Goal: Information Seeking & Learning: Learn about a topic

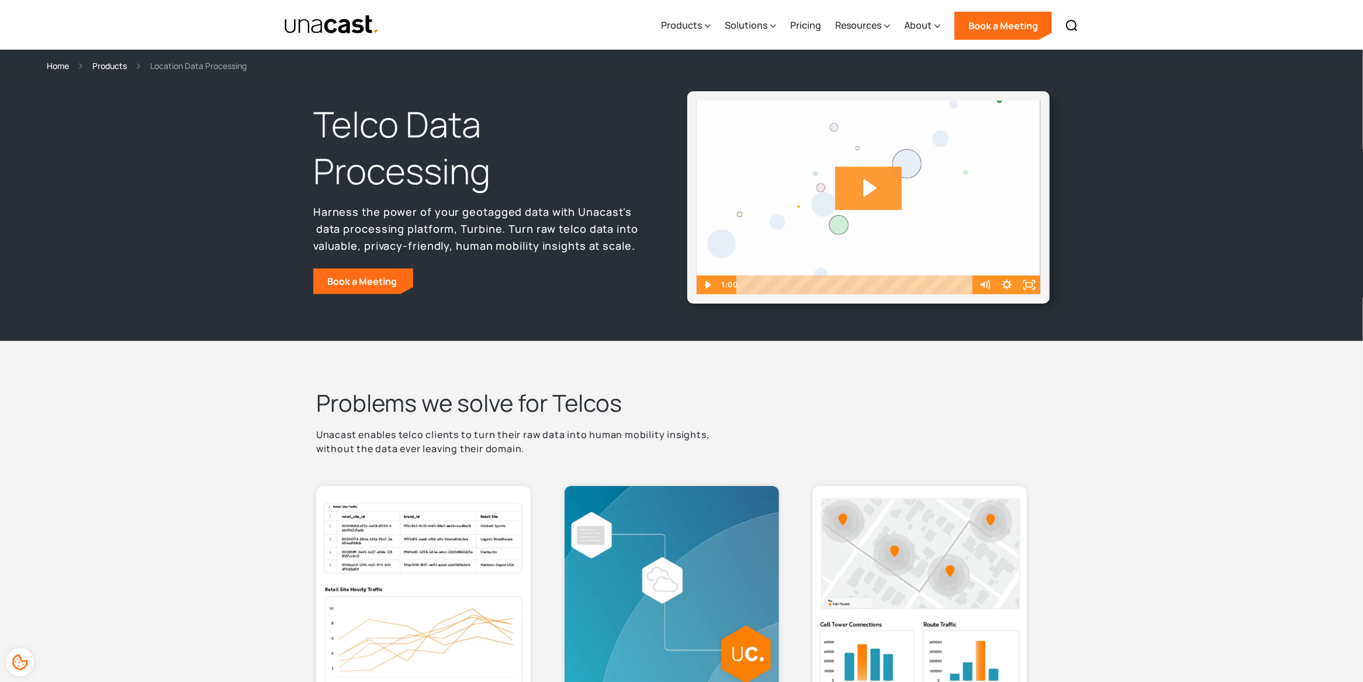
click at [870, 180] on icon "Play Video: Unacast_Scale_Final" at bounding box center [868, 188] width 67 height 43
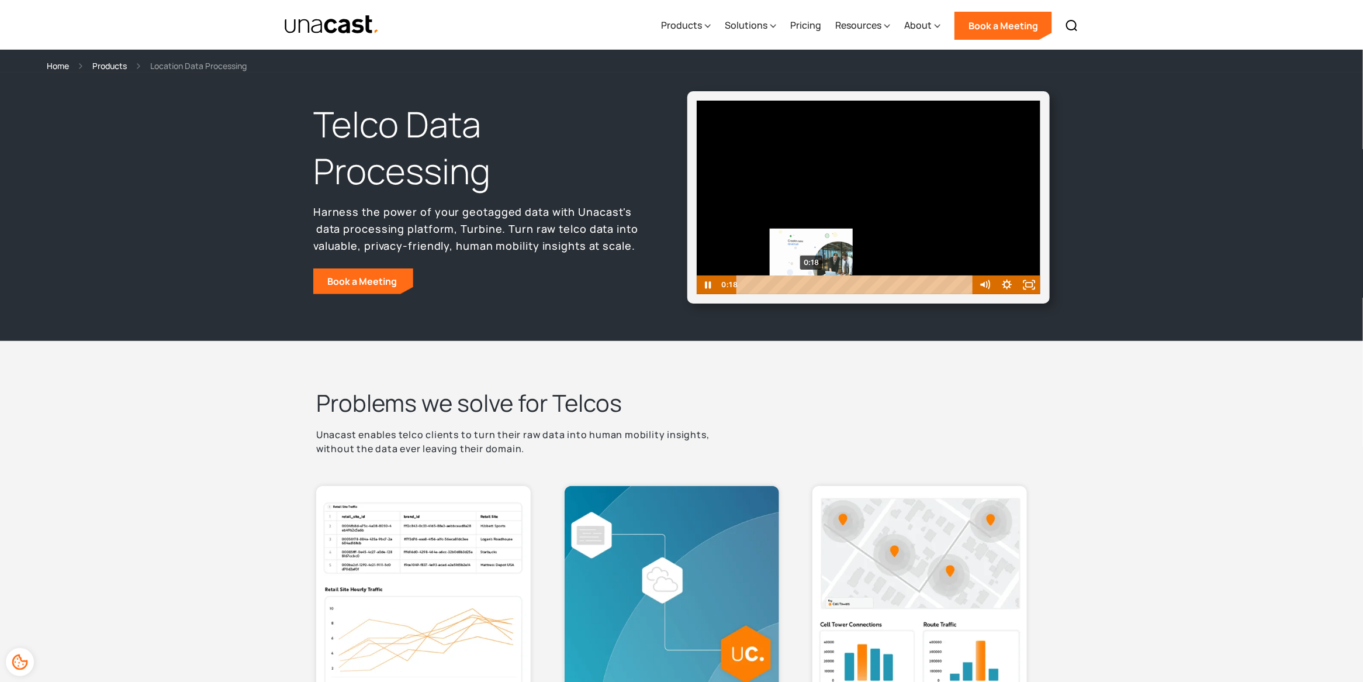
click at [812, 282] on div "0:18" at bounding box center [857, 284] width 224 height 19
click at [886, 281] on div "0:38" at bounding box center [857, 284] width 224 height 19
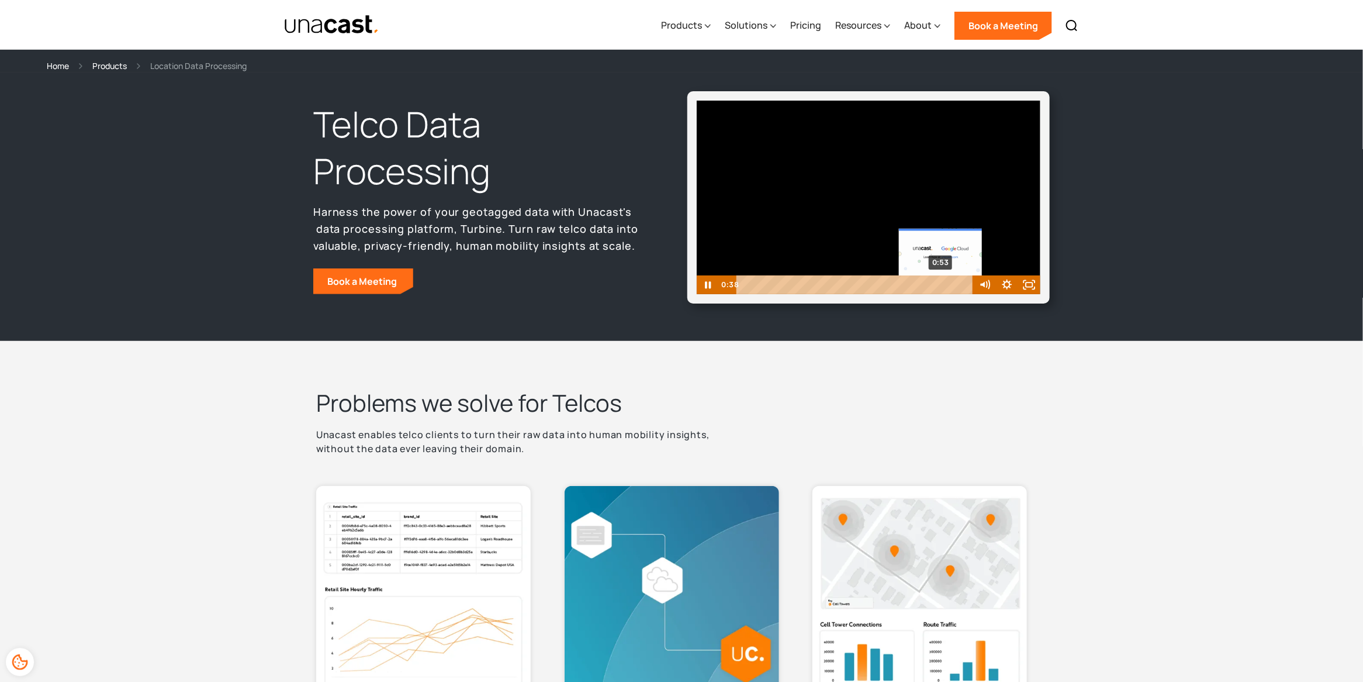
click at [942, 285] on div "0:53" at bounding box center [857, 284] width 224 height 19
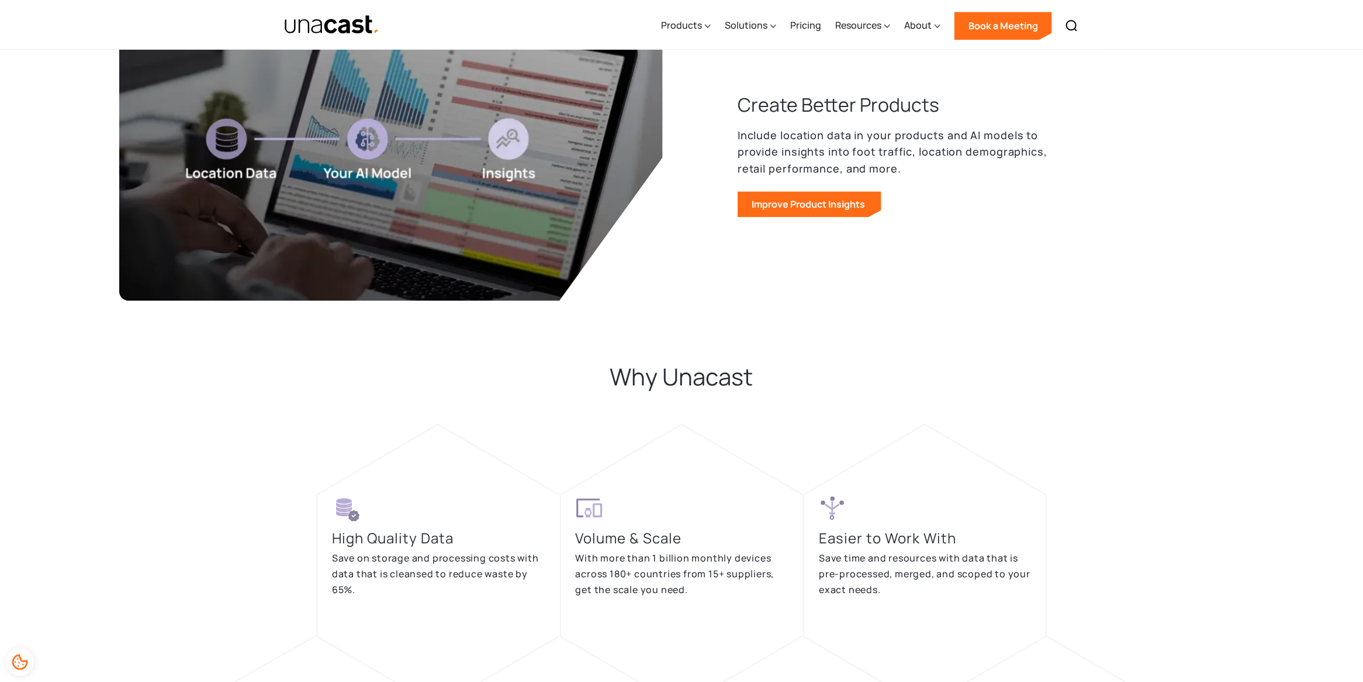
scroll to position [1883, 0]
